Goal: Find specific page/section: Find specific page/section

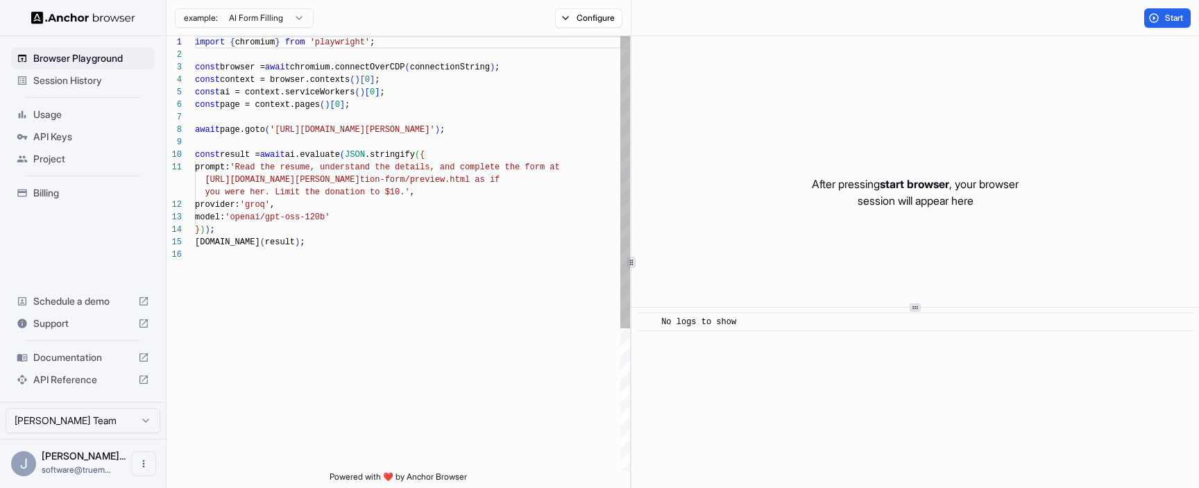
scroll to position [125, 0]
click at [110, 99] on ul "Browser Playground Session History Usage API Keys Project Billing" at bounding box center [83, 126] width 155 height 168
click at [101, 108] on span "Usage" at bounding box center [91, 115] width 116 height 14
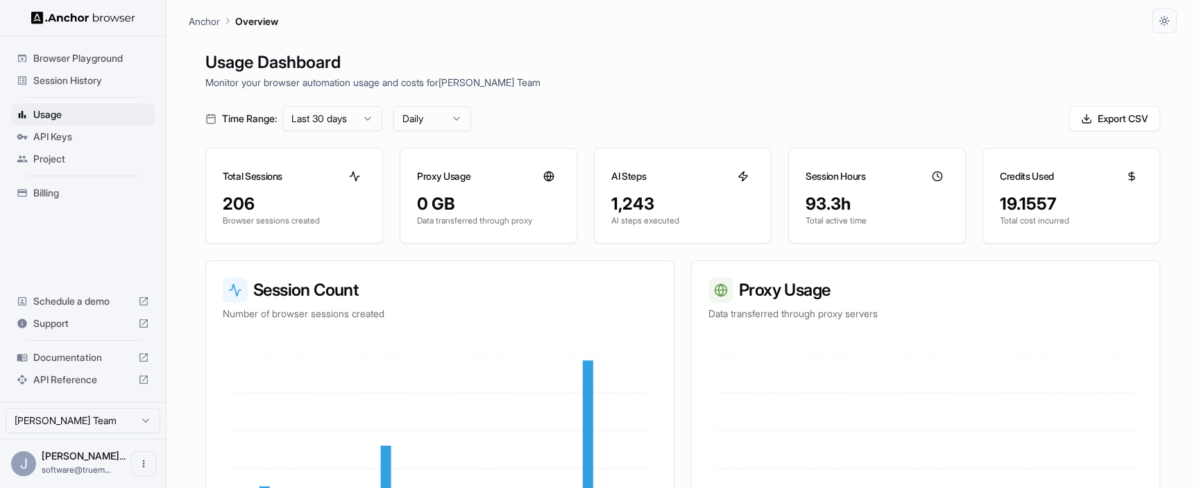
click at [95, 315] on div "Support" at bounding box center [83, 323] width 144 height 22
